Goal: Task Accomplishment & Management: Use online tool/utility

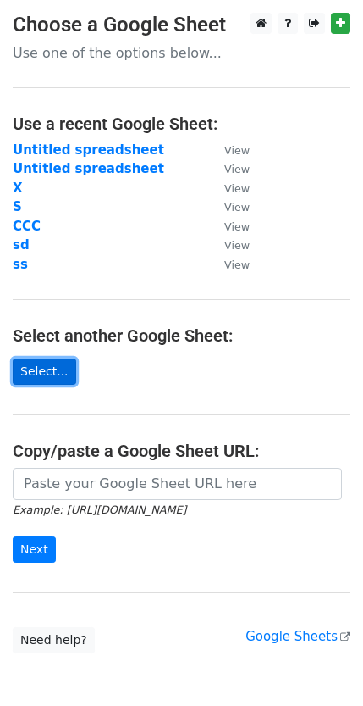
click at [36, 371] on link "Select..." at bounding box center [45, 371] width 64 height 26
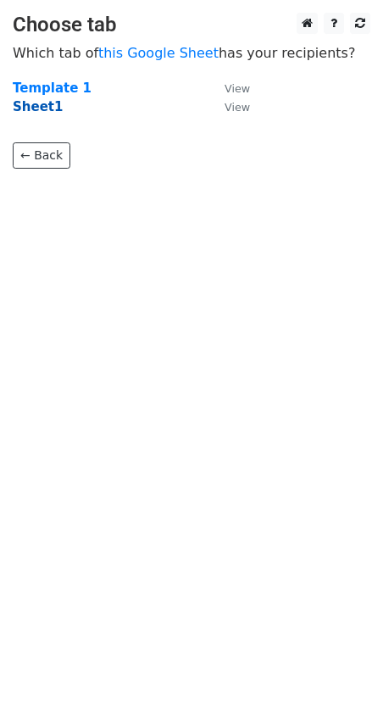
click at [47, 108] on strong "Sheet1" at bounding box center [38, 106] width 50 height 15
